Goal: Find specific page/section: Find specific page/section

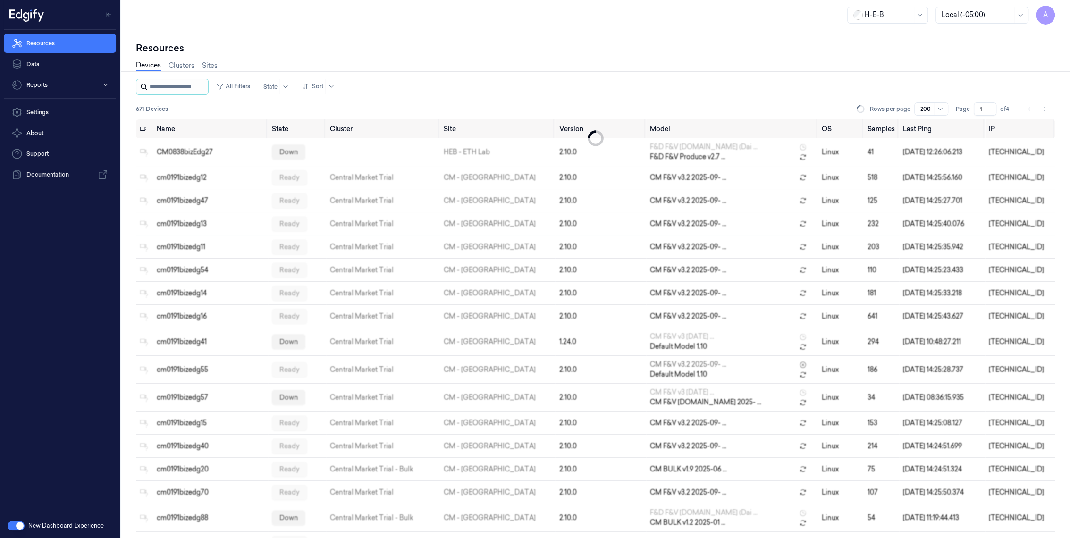
click at [193, 93] on input "string" at bounding box center [178, 86] width 57 height 15
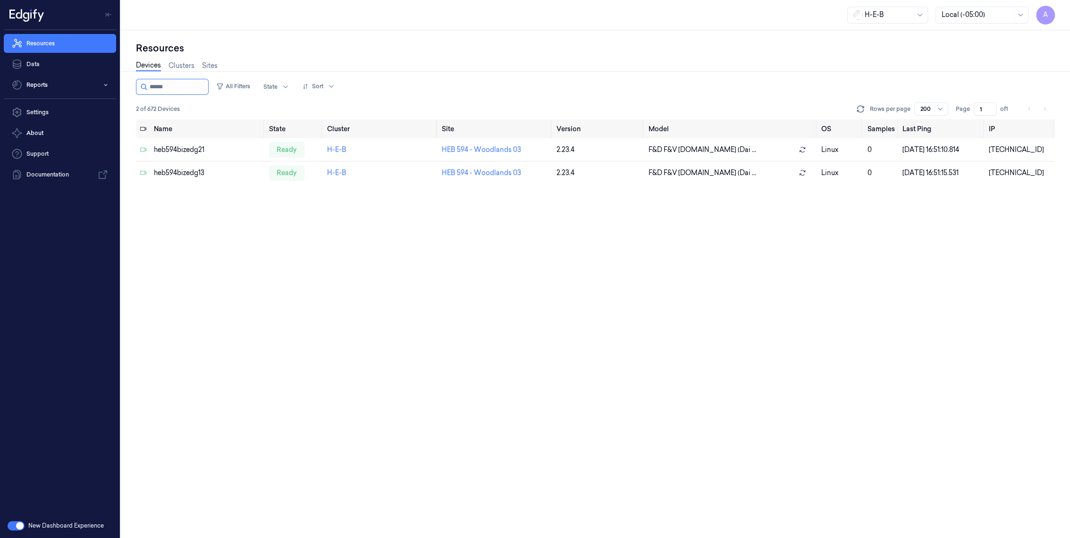
drag, startPoint x: 173, startPoint y: 86, endPoint x: 138, endPoint y: 89, distance: 35.0
click at [138, 89] on div at bounding box center [172, 87] width 73 height 16
drag, startPoint x: 174, startPoint y: 87, endPoint x: 126, endPoint y: 95, distance: 48.8
click at [126, 95] on div "Resources Devices Clusters Sites All Filters State Sort 2 of 672 Devices Rows p…" at bounding box center [595, 284] width 949 height 508
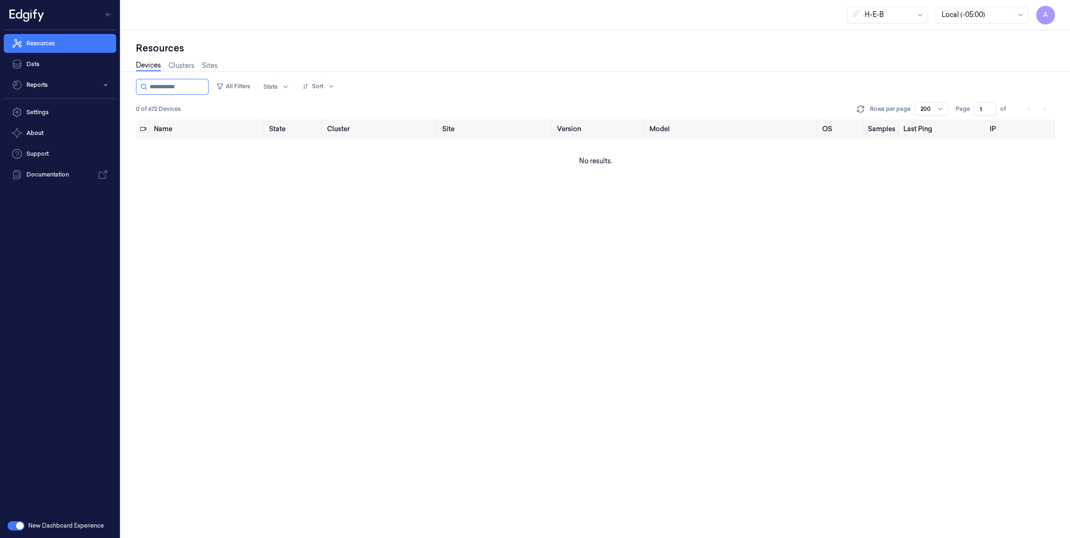
type input "**********"
